Goal: Ask a question: Seek information or help from site administrators or community

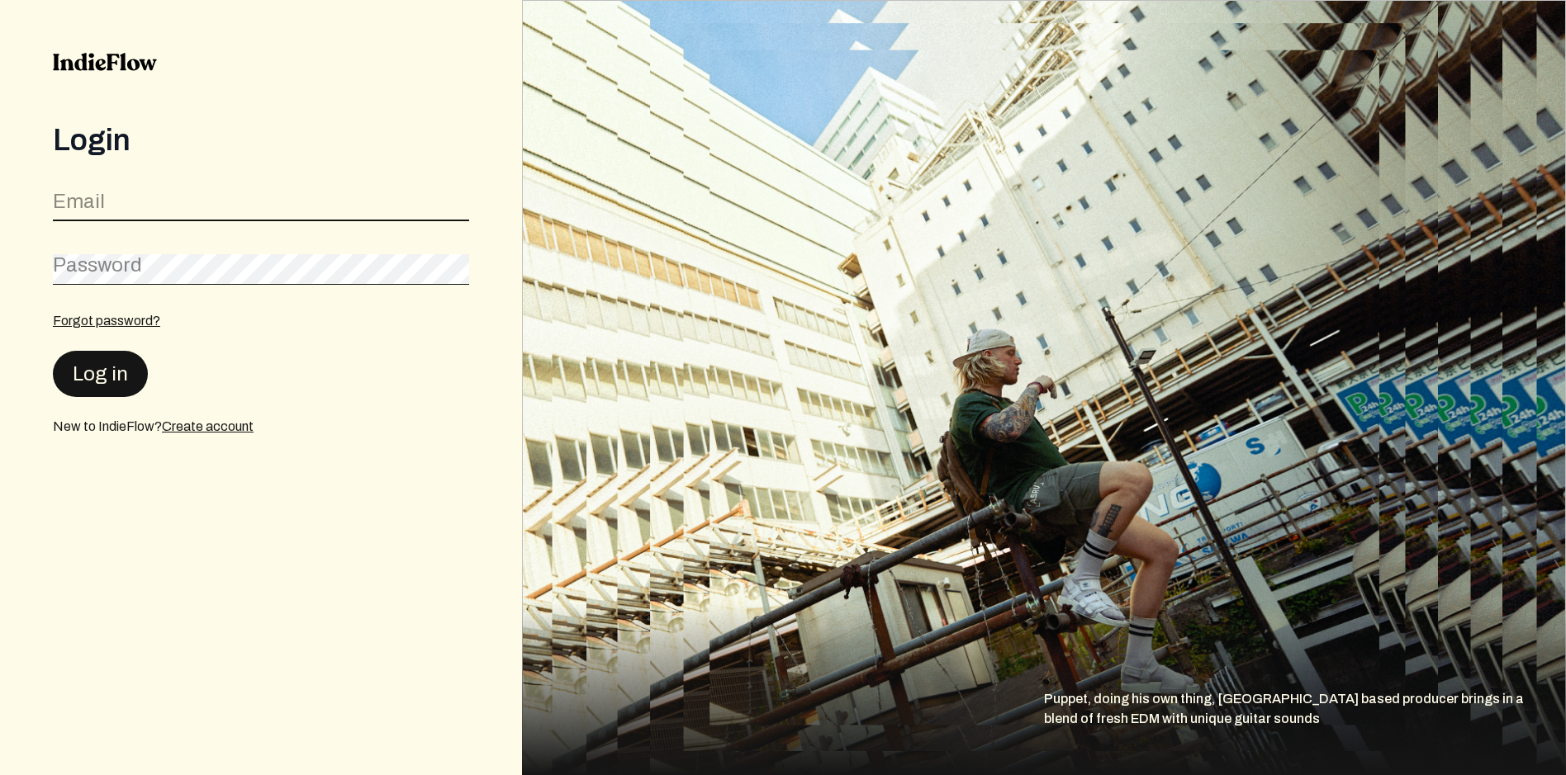
type input "[EMAIL_ADDRESS][DOMAIN_NAME]"
click at [125, 366] on button "Log in" at bounding box center [100, 373] width 95 height 46
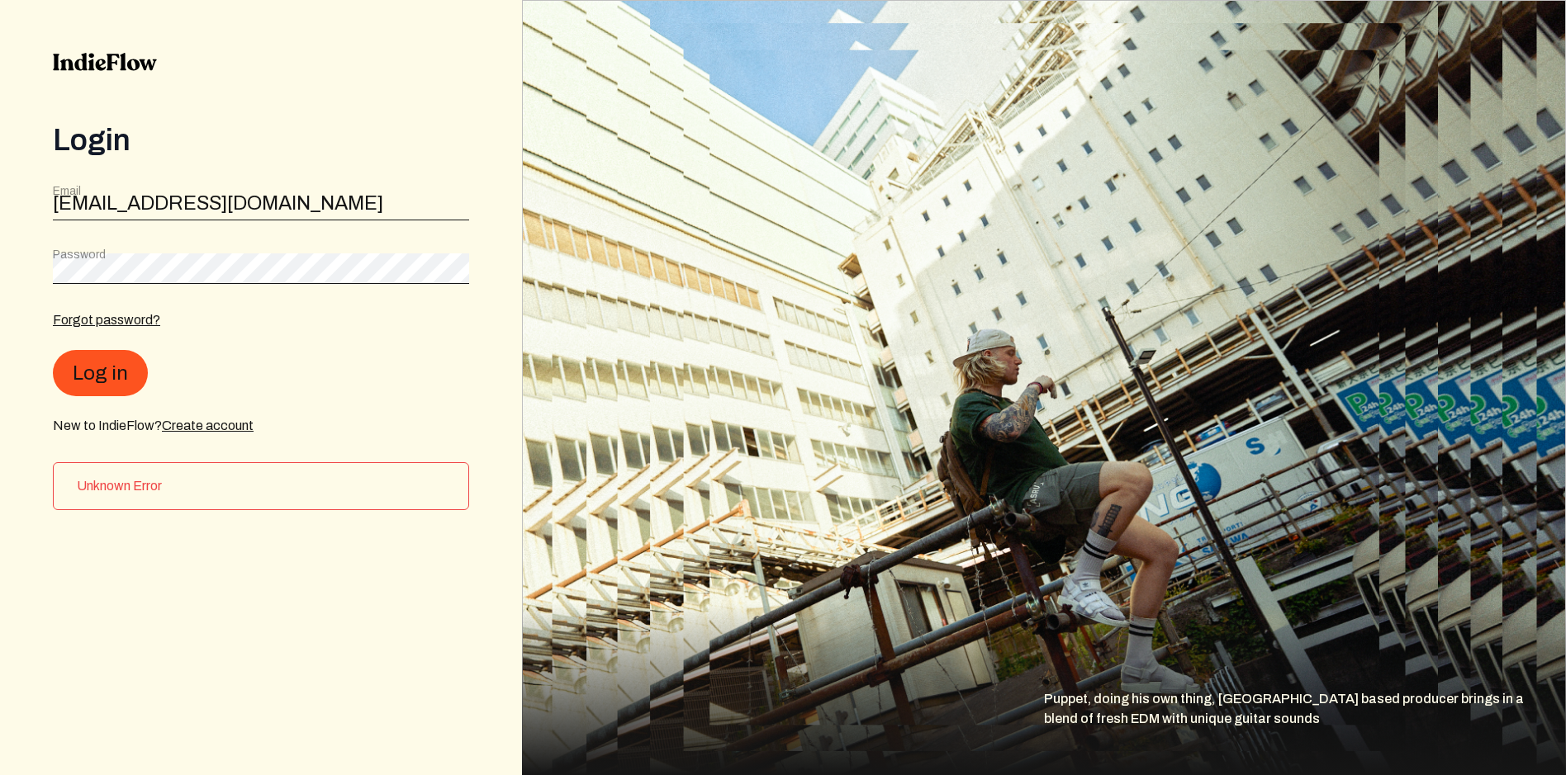
click at [315, 589] on div "Login Email [EMAIL_ADDRESS][DOMAIN_NAME] Password Forgot password? Log in New t…" at bounding box center [261, 387] width 522 height 775
click at [303, 360] on div "Log in" at bounding box center [261, 373] width 416 height 46
click at [434, 350] on div "Forgot password? Log in New to IndieFlow? Create account" at bounding box center [261, 374] width 416 height 126
click at [138, 373] on button "Log in" at bounding box center [100, 373] width 95 height 46
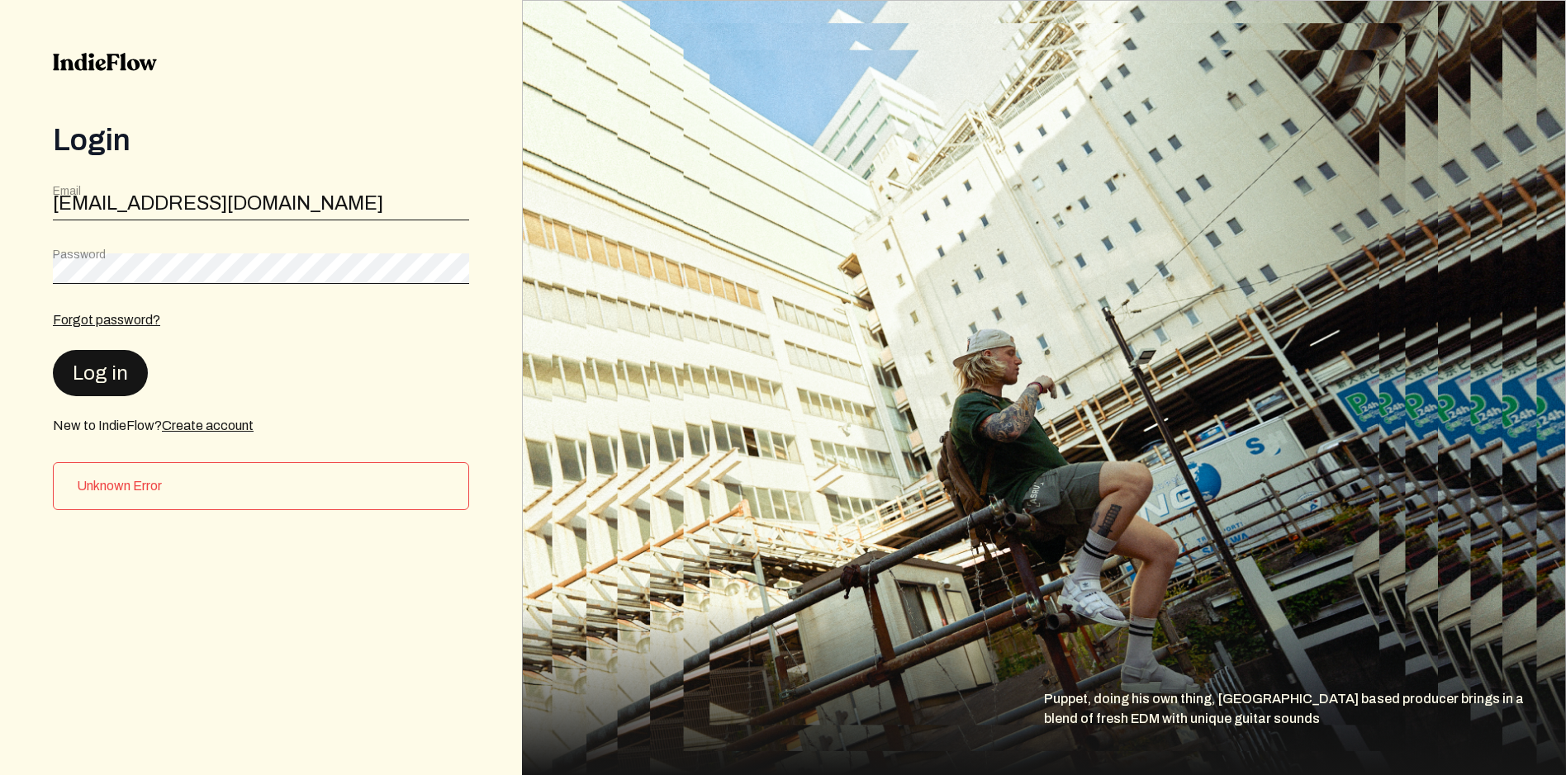
click at [138, 373] on button "Log in" at bounding box center [100, 373] width 95 height 46
click at [1495, 739] on html at bounding box center [1505, 715] width 50 height 50
click at [1501, 715] on button at bounding box center [1505, 715] width 50 height 50
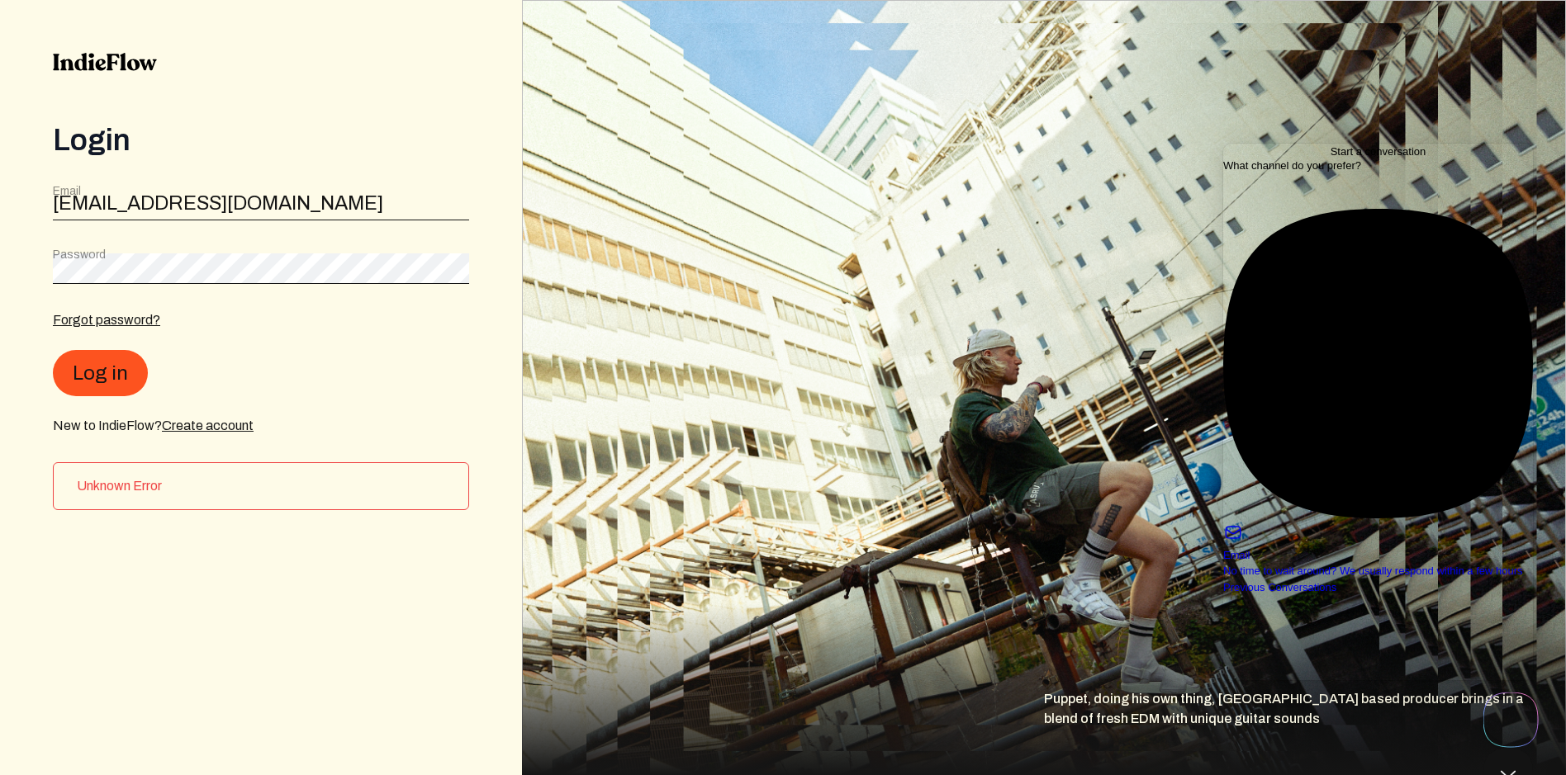
click at [1302, 287] on link "Email No time to wait around? We usually respond within a few hours" at bounding box center [1378, 394] width 310 height 371
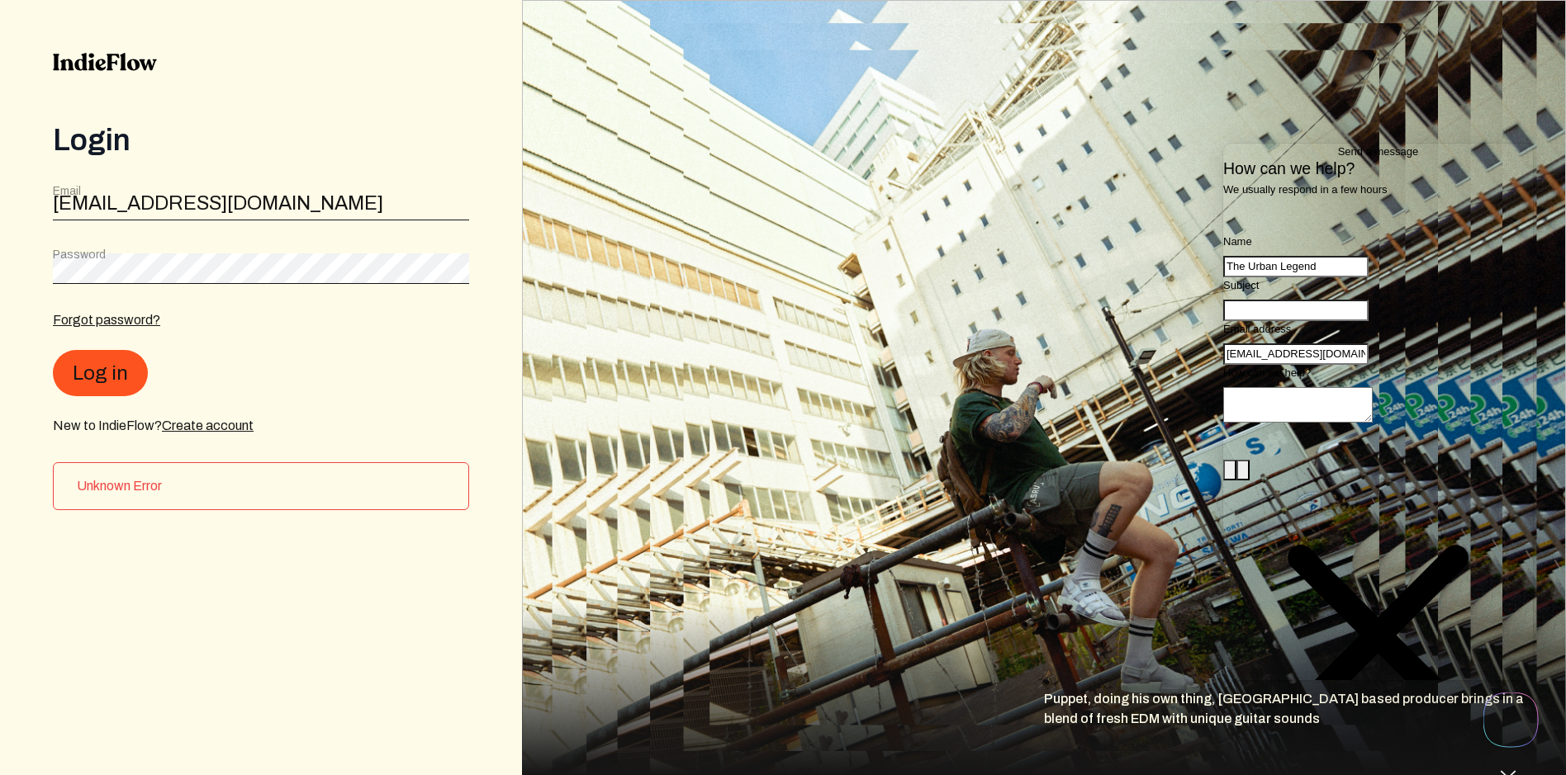
click at [1297, 321] on input "Subject" at bounding box center [1295, 310] width 145 height 21
type input "TRYING TO INSTALL A NEW SONG"
click at [1269, 423] on textarea "How can we help?" at bounding box center [1297, 405] width 149 height 36
type textarea "CANT LOG IN ,....HELP"
